Goal: Information Seeking & Learning: Learn about a topic

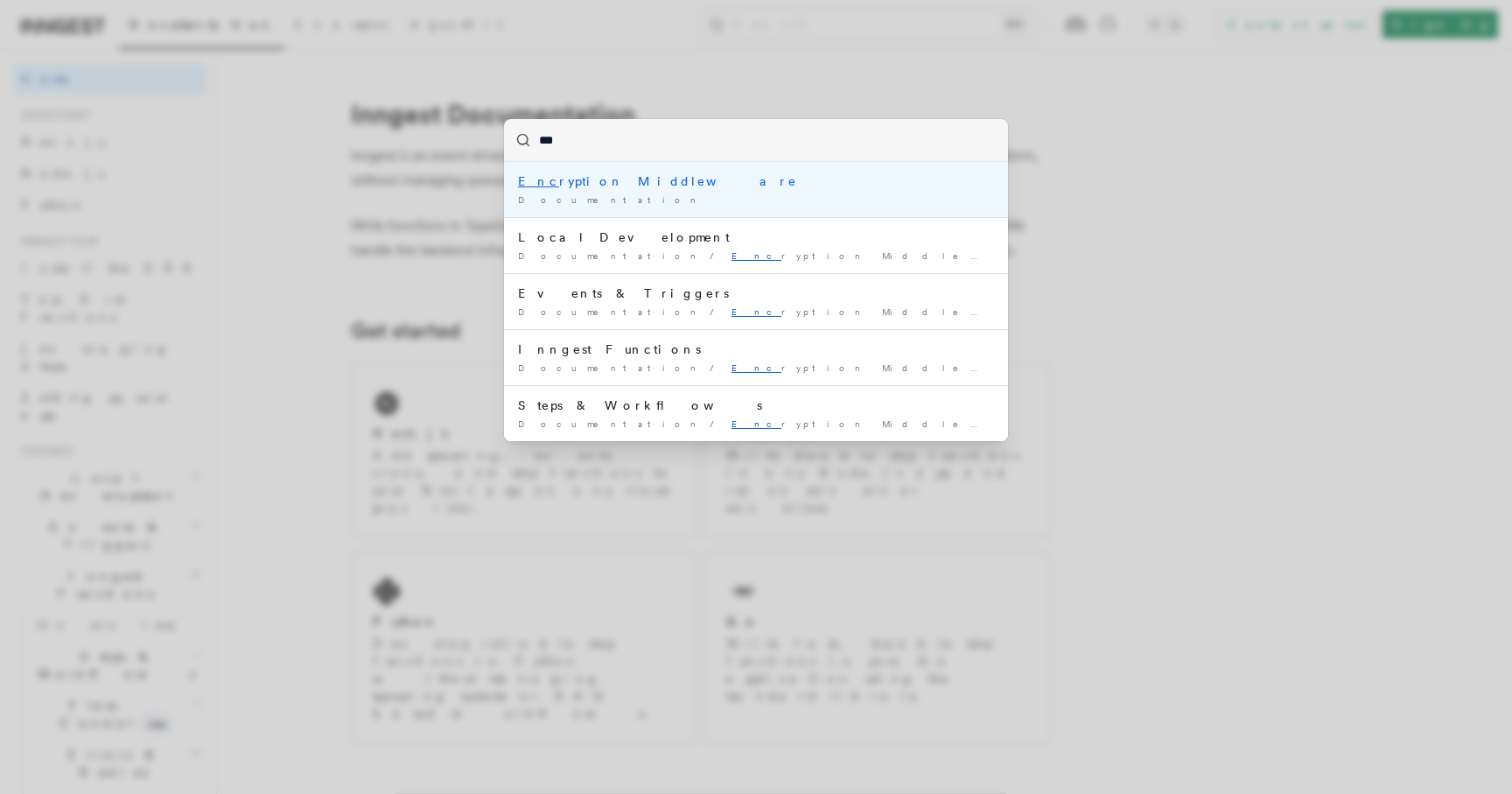
type input "****"
click at [691, 194] on div "Documentation /" at bounding box center [756, 200] width 476 height 13
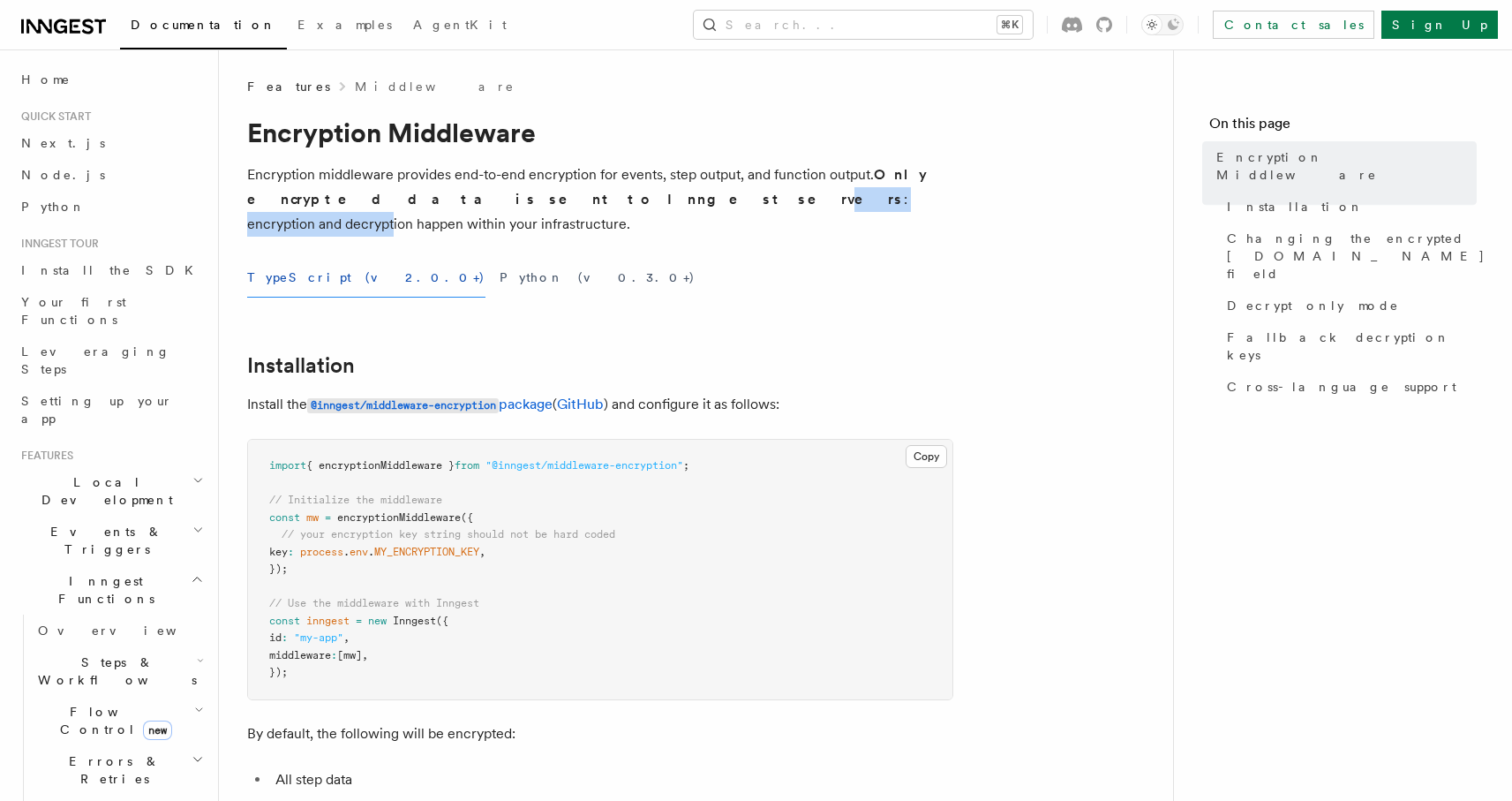
drag, startPoint x: 530, startPoint y: 196, endPoint x: 730, endPoint y: 187, distance: 200.2
click at [664, 189] on p "Encryption middleware provides end-to-end encryption for events, step output, a…" at bounding box center [600, 199] width 706 height 74
click at [734, 186] on p "Encryption middleware provides end-to-end encryption for events, step output, a…" at bounding box center [600, 199] width 706 height 74
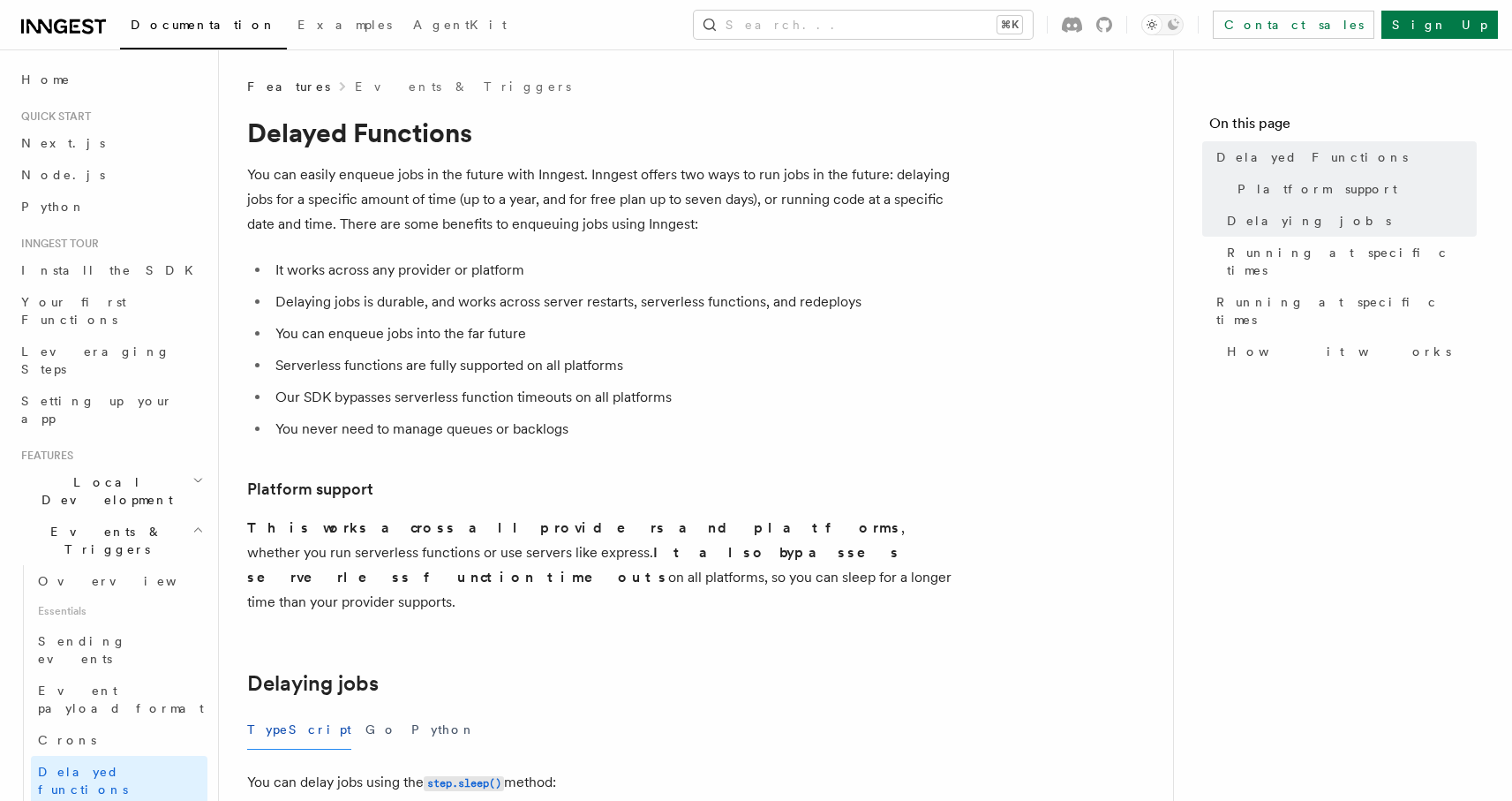
click at [658, 215] on p "You can easily enqueue jobs in the future with Inngest. Inngest offers two ways…" at bounding box center [600, 199] width 706 height 74
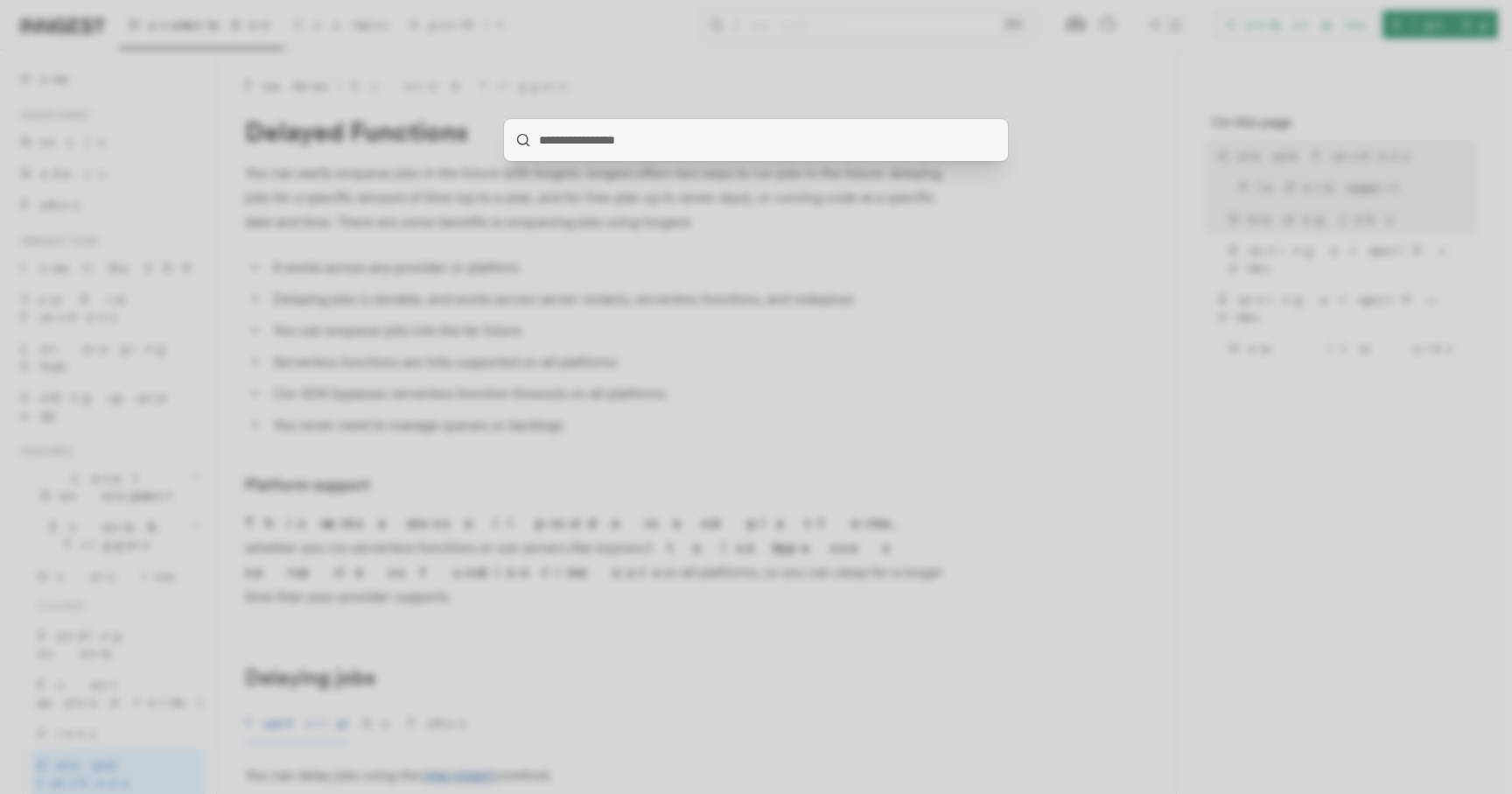
type input "**********"
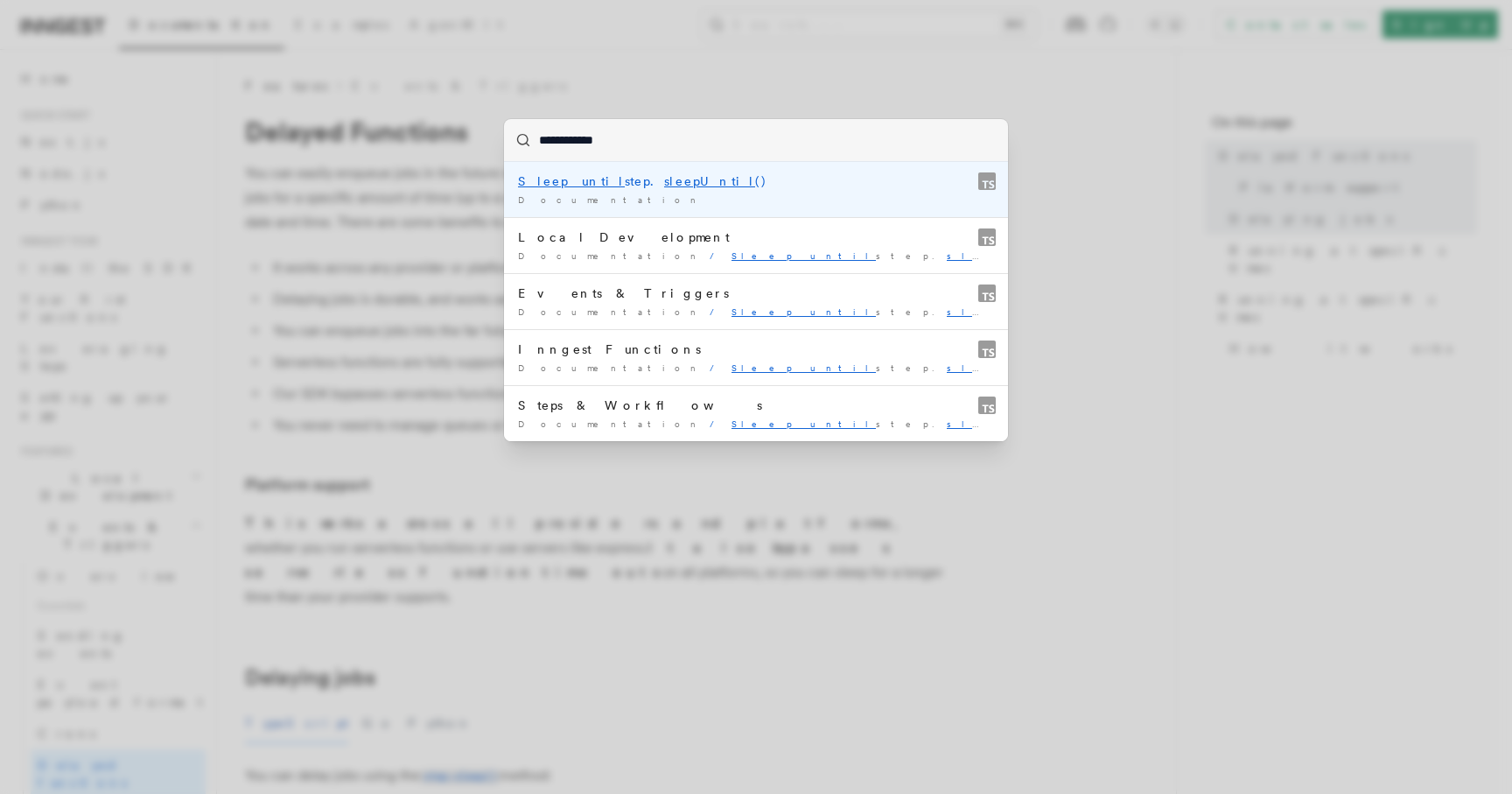
click at [728, 185] on div "Sleep until step. sleepUntil ()" at bounding box center [756, 181] width 476 height 18
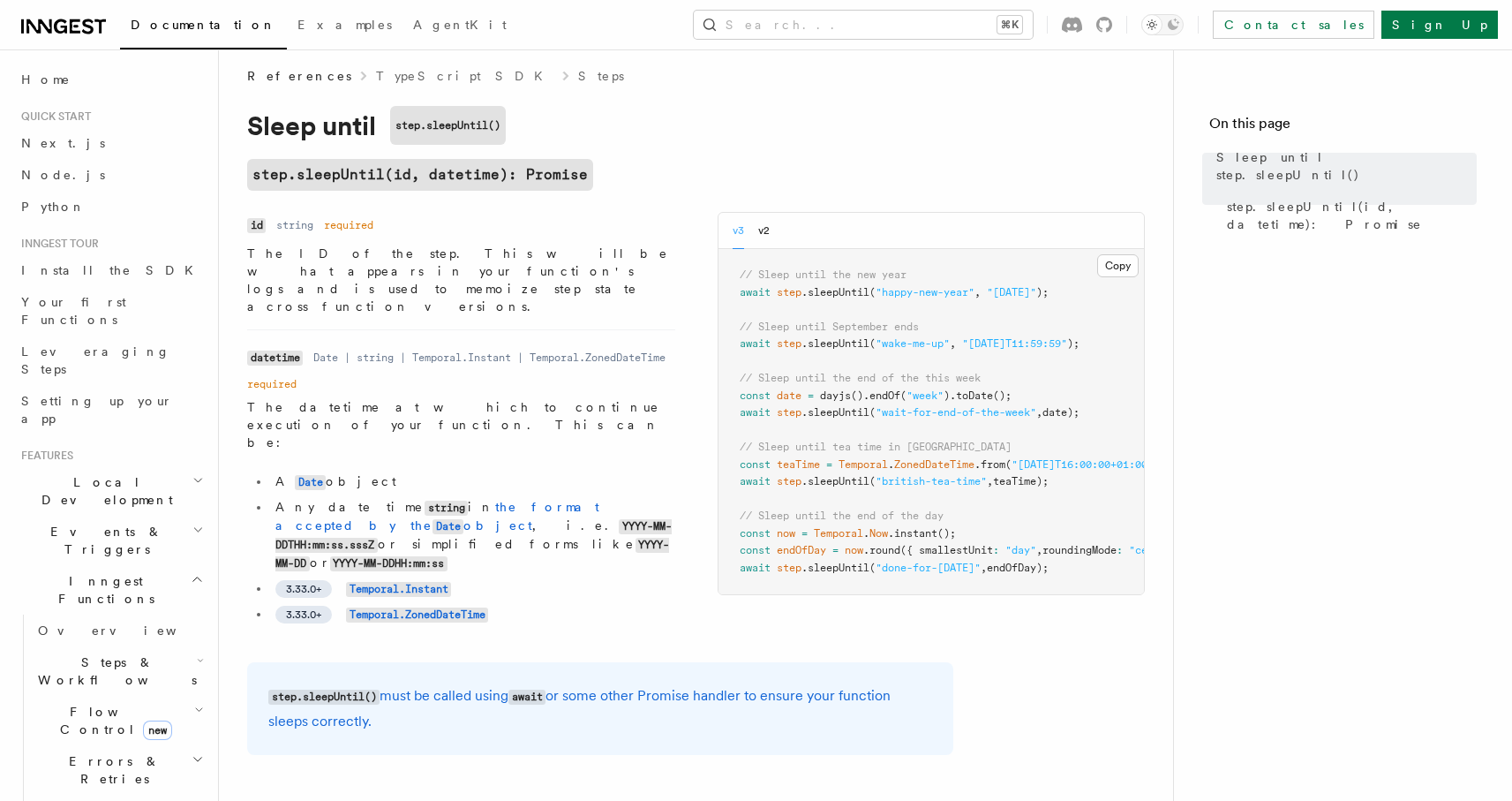
scroll to position [8, 0]
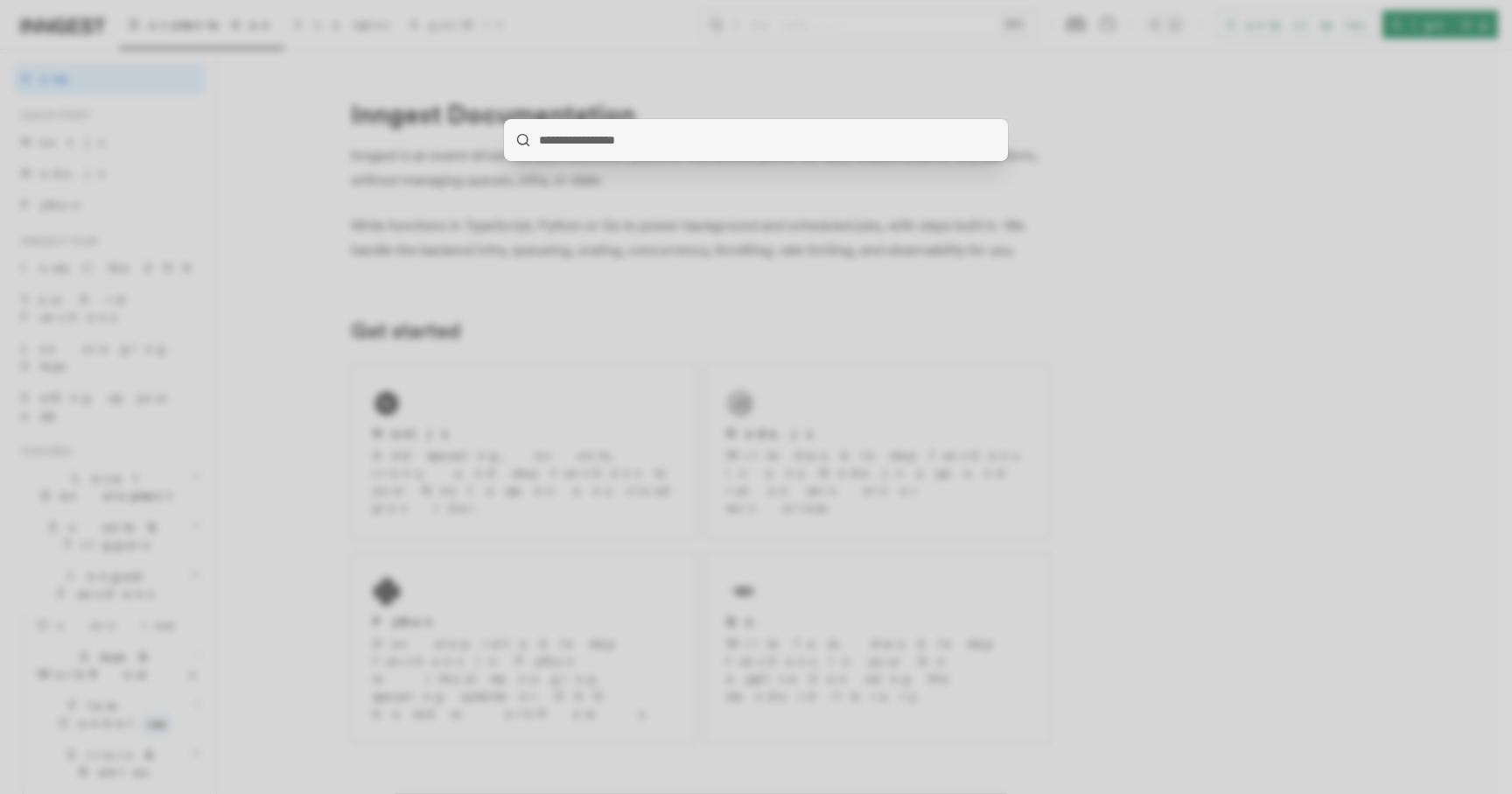
type input "**********"
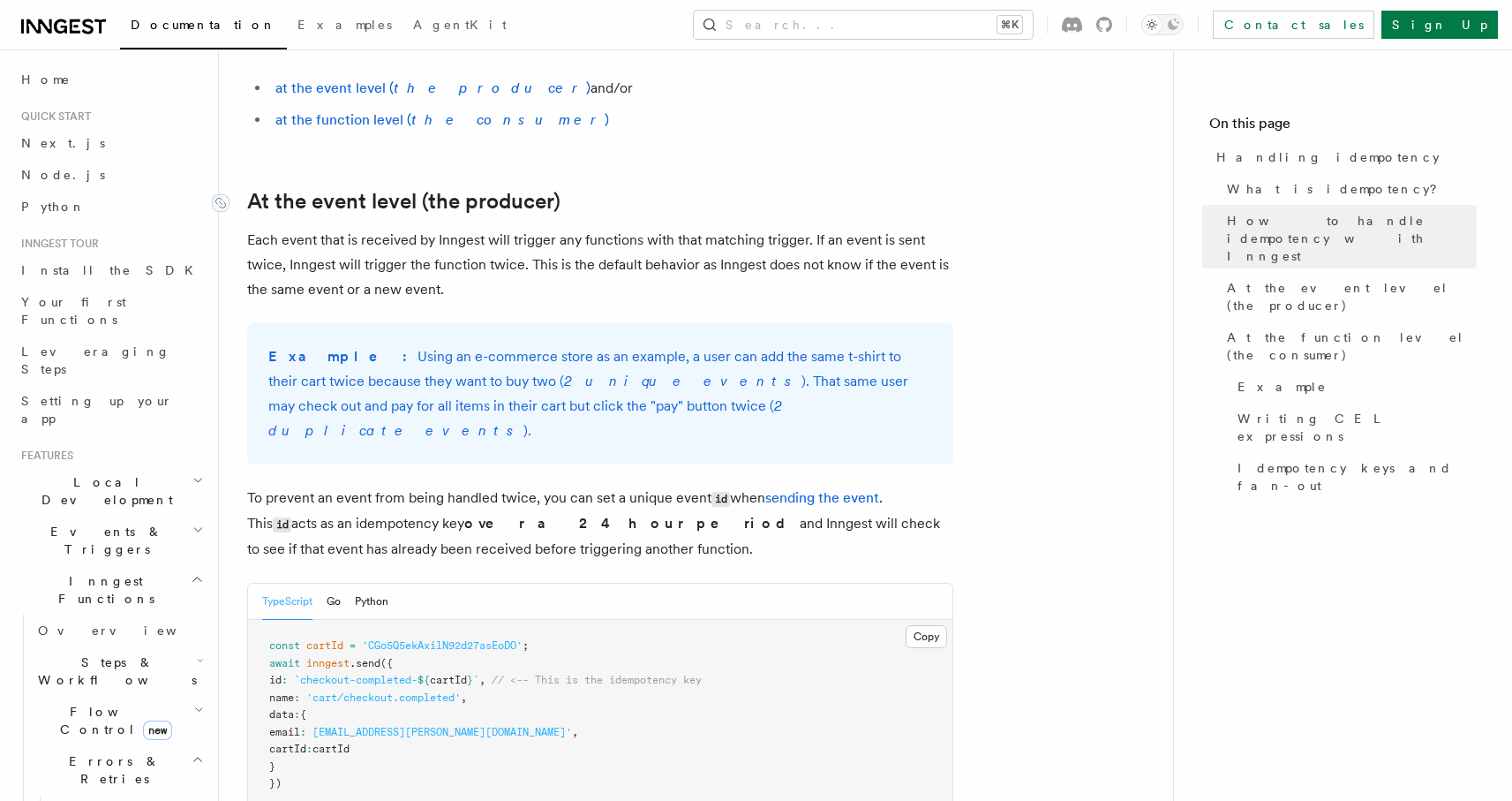
scroll to position [529, 0]
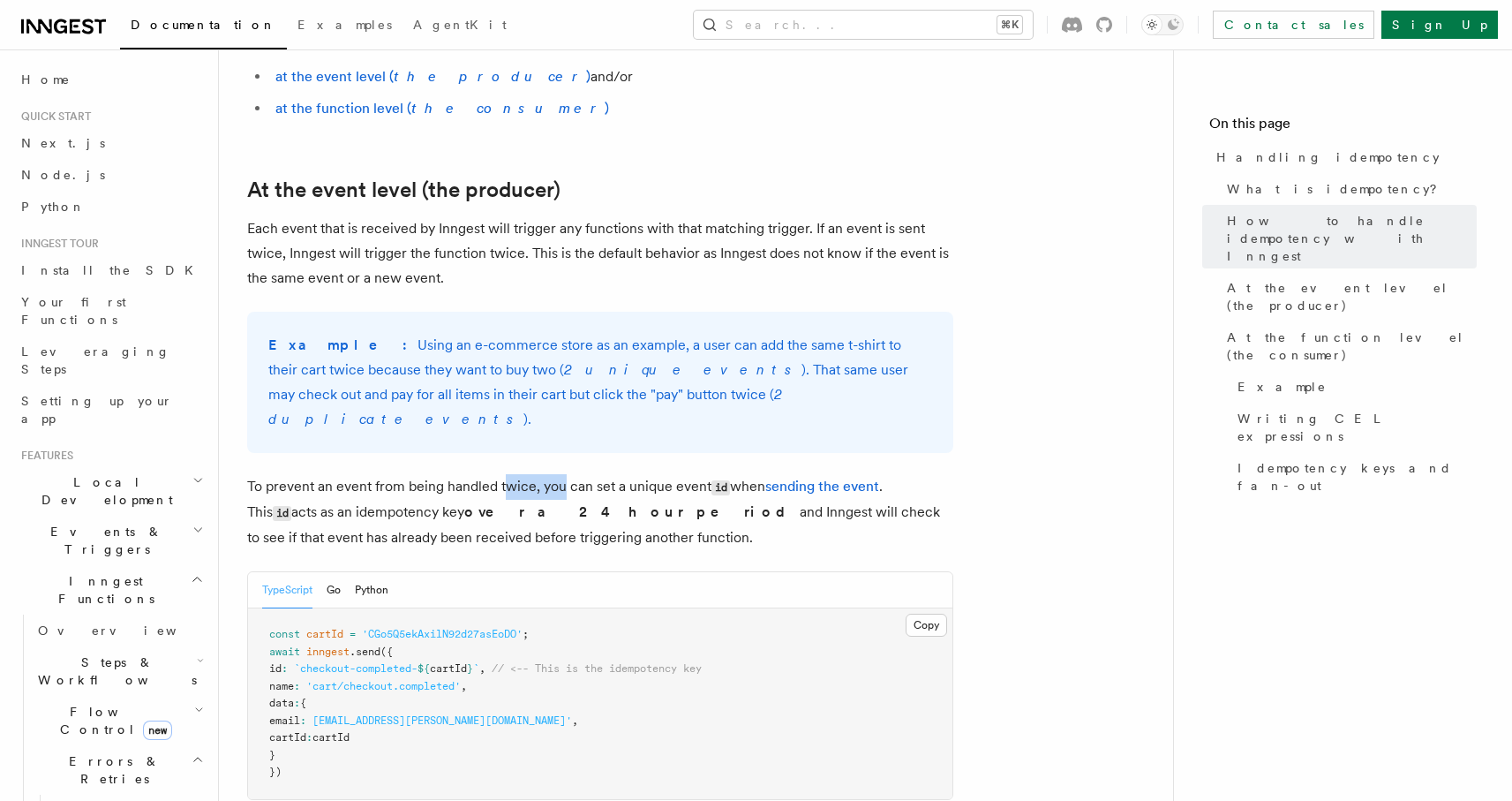
drag, startPoint x: 537, startPoint y: 468, endPoint x: 568, endPoint y: 467, distance: 31.0
click at [561, 475] on p "To prevent an event from being handled twice, you can set a unique event id whe…" at bounding box center [600, 512] width 706 height 76
click at [600, 475] on p "To prevent an event from being handled twice, you can set a unique event id whe…" at bounding box center [600, 512] width 706 height 76
drag, startPoint x: 379, startPoint y: 482, endPoint x: 505, endPoint y: 486, distance: 126.1
click at [496, 486] on p "To prevent an event from being handled twice, you can set a unique event id whe…" at bounding box center [600, 512] width 706 height 76
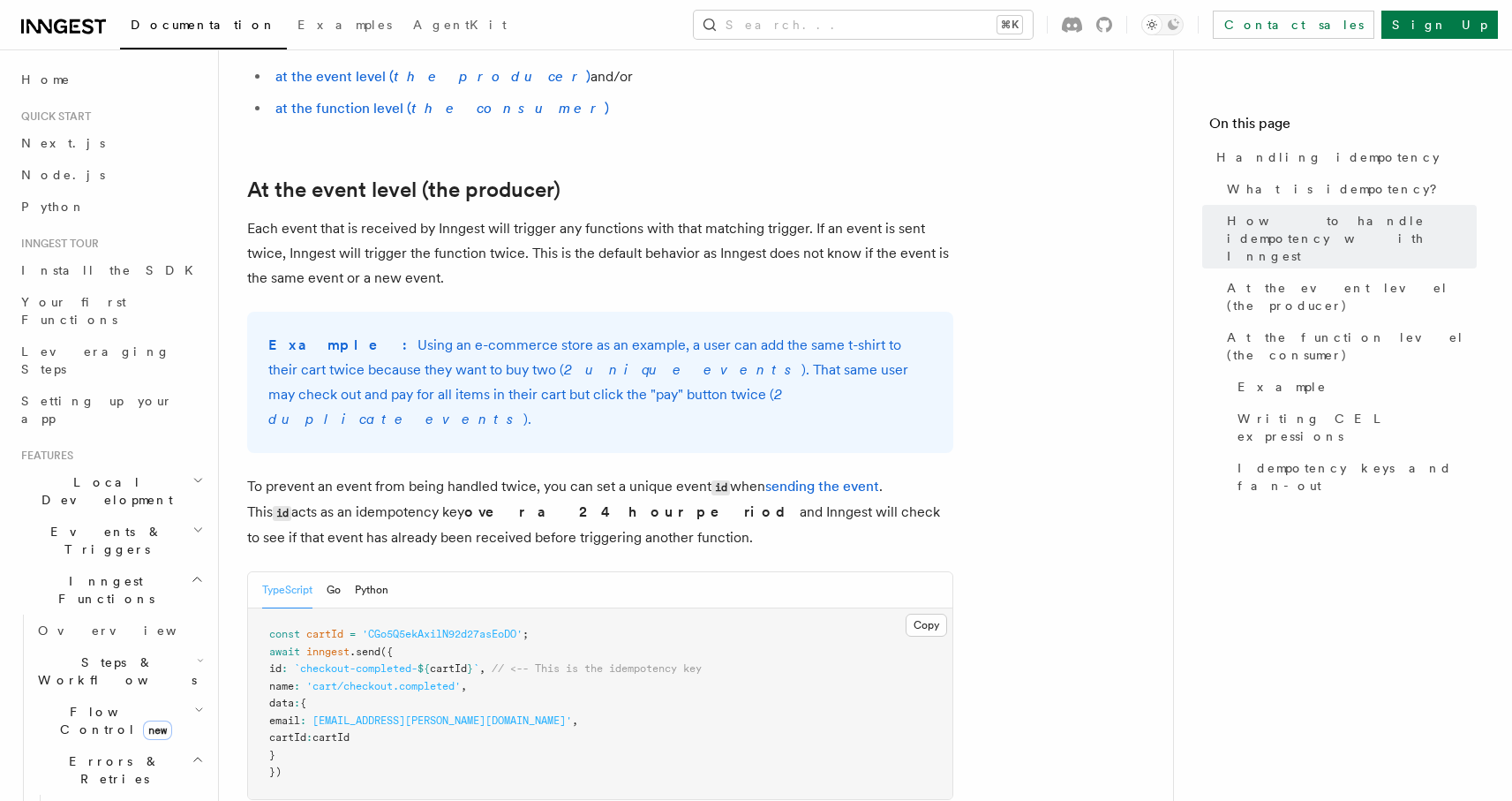
click at [587, 481] on p "To prevent an event from being handled twice, you can set a unique event id whe…" at bounding box center [600, 512] width 706 height 76
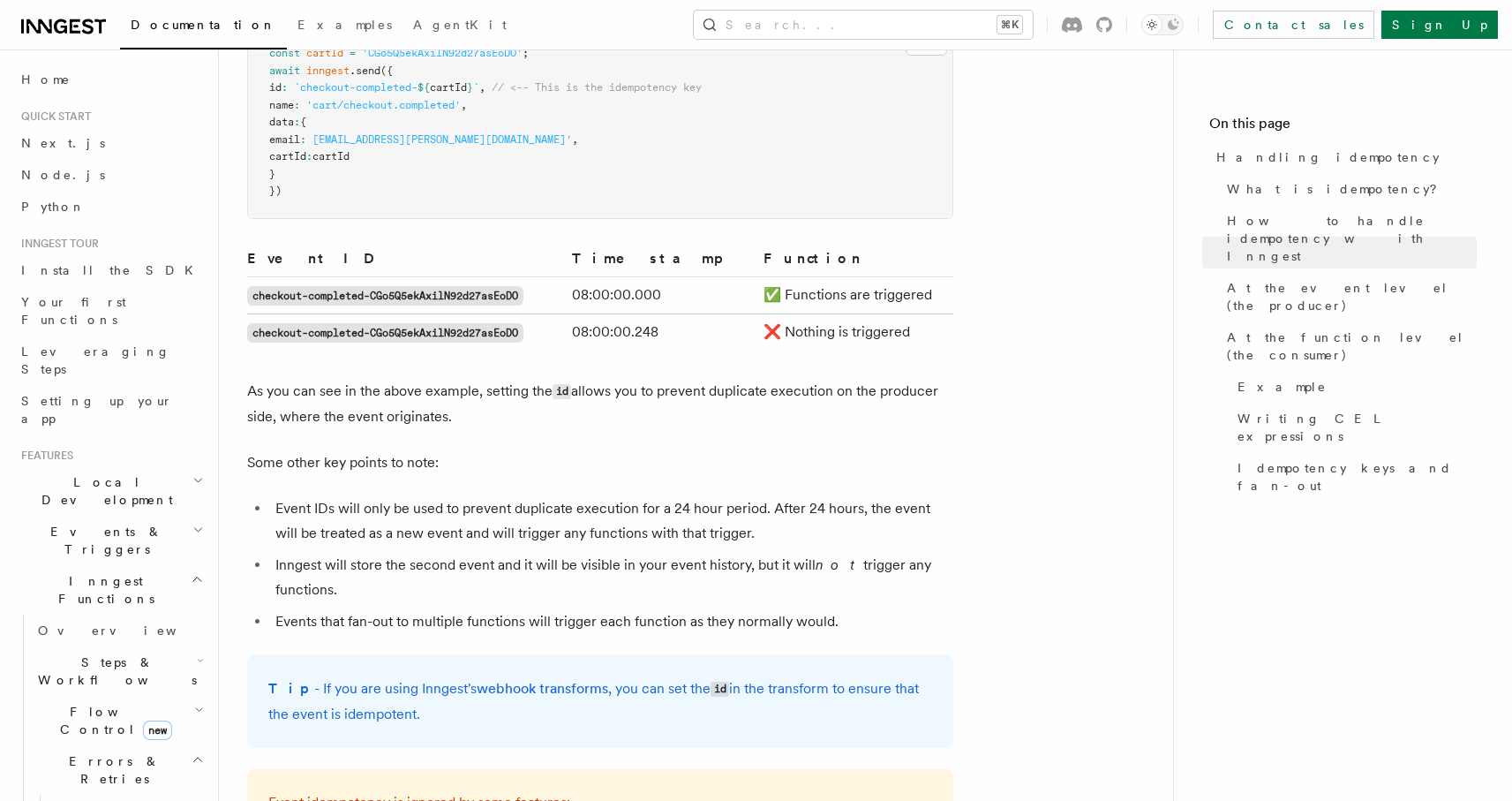
scroll to position [1113, 0]
